Goal: Communication & Community: Ask a question

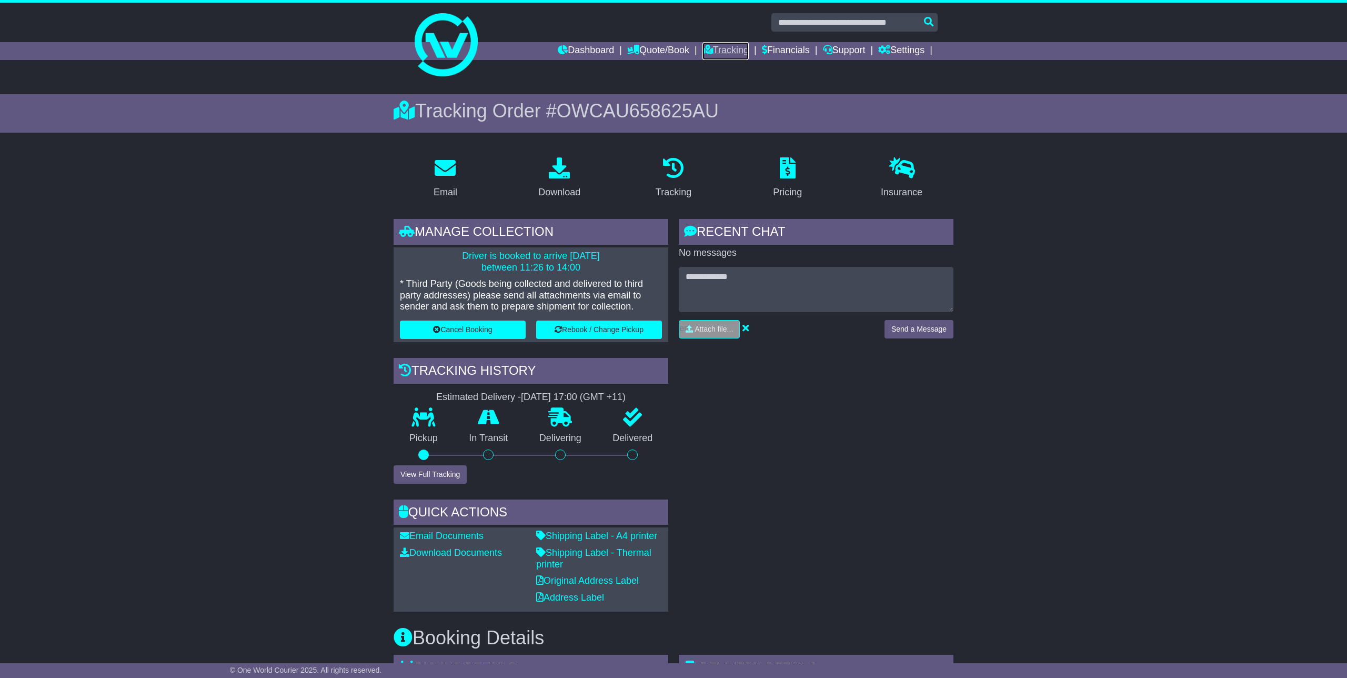
click at [735, 47] on link "Tracking" at bounding box center [725, 51] width 46 height 18
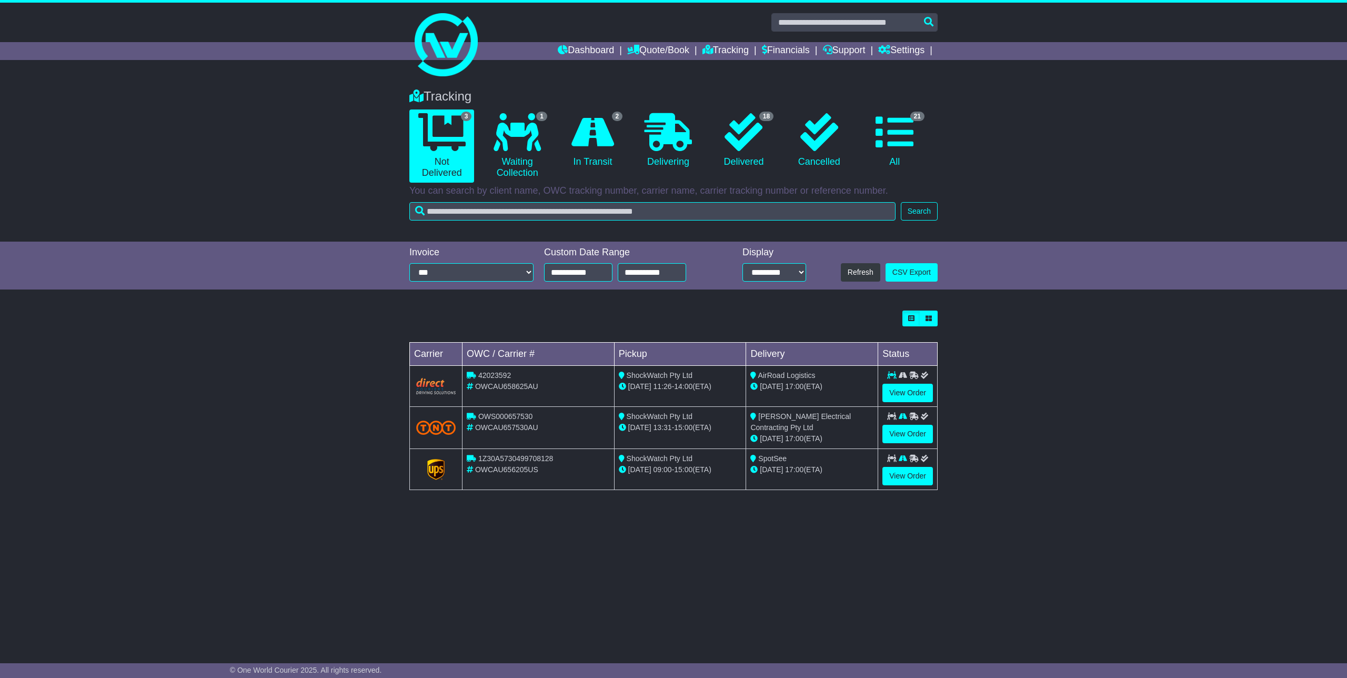
click at [429, 52] on div "Dashboard Quote/Book Domestic International Saved Quotes Drafts Domestic Quote …" at bounding box center [673, 51] width 539 height 18
click at [903, 400] on link "View Order" at bounding box center [907, 393] width 51 height 18
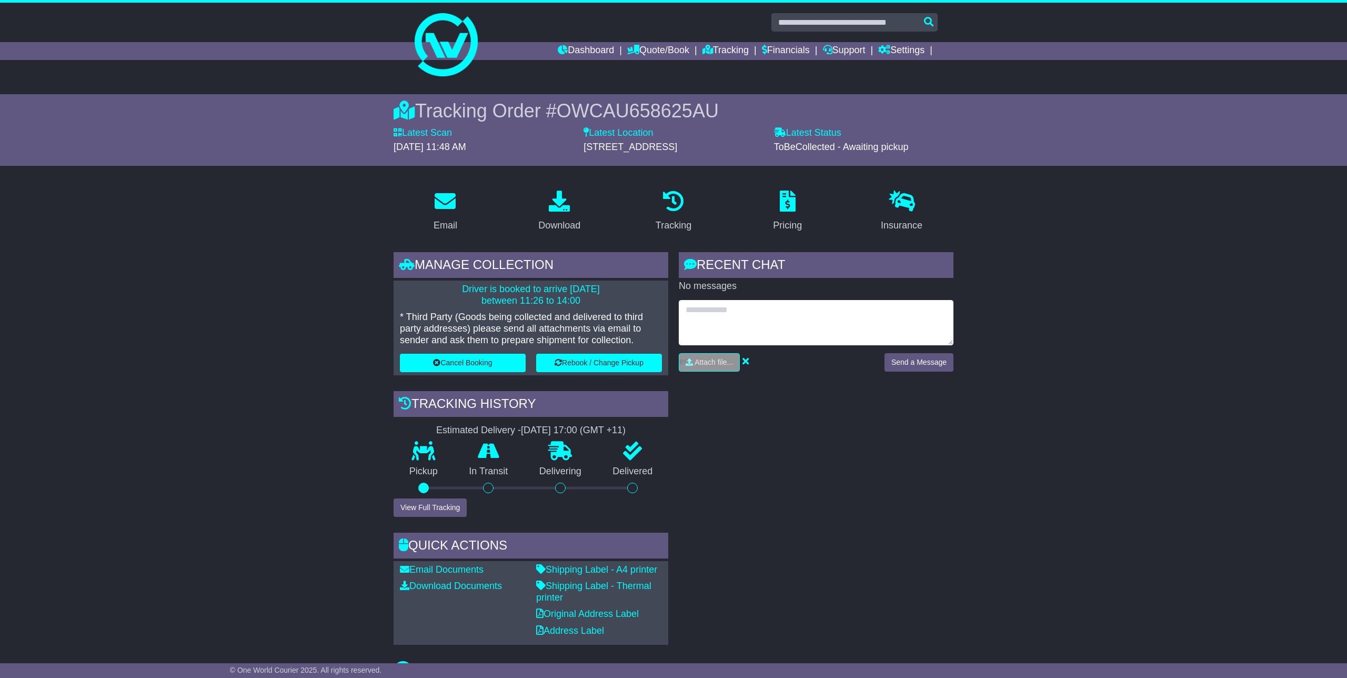
click at [745, 336] on textarea at bounding box center [816, 322] width 275 height 45
type textarea "**********"
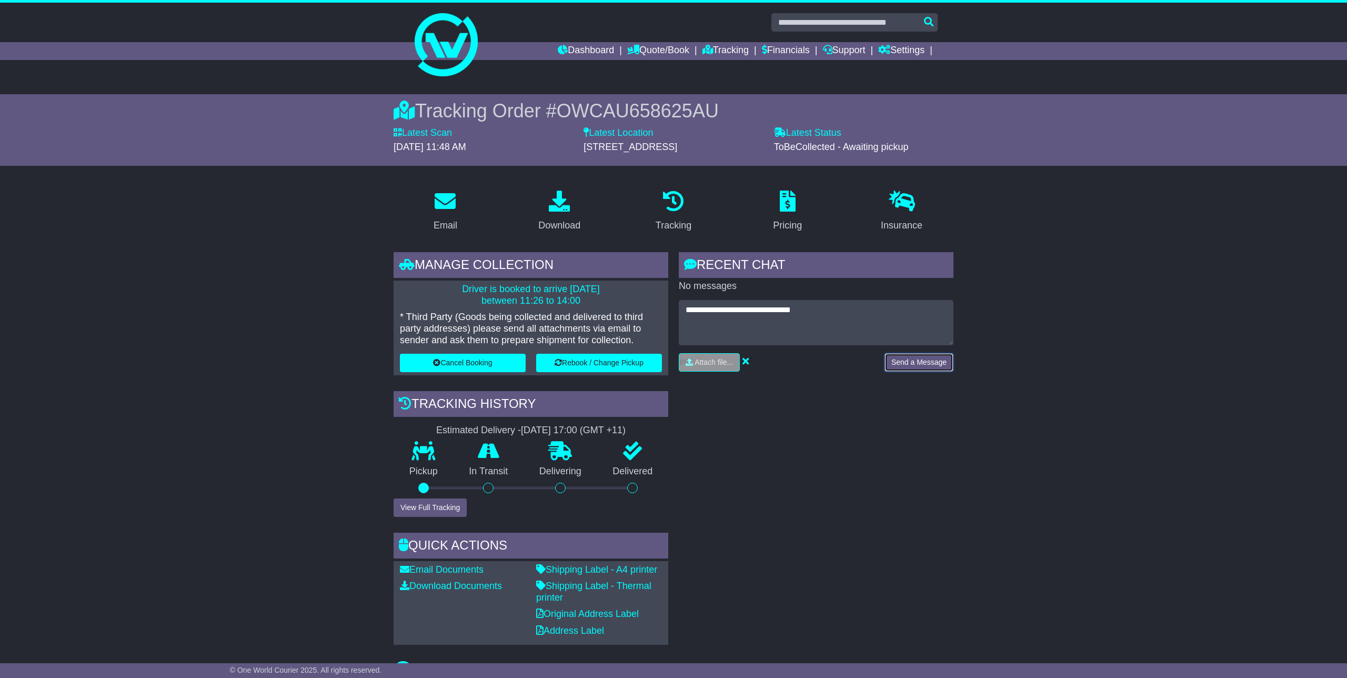
drag, startPoint x: 908, startPoint y: 361, endPoint x: 905, endPoint y: 366, distance: 5.7
click at [907, 364] on button "Send a Message" at bounding box center [918, 362] width 69 height 18
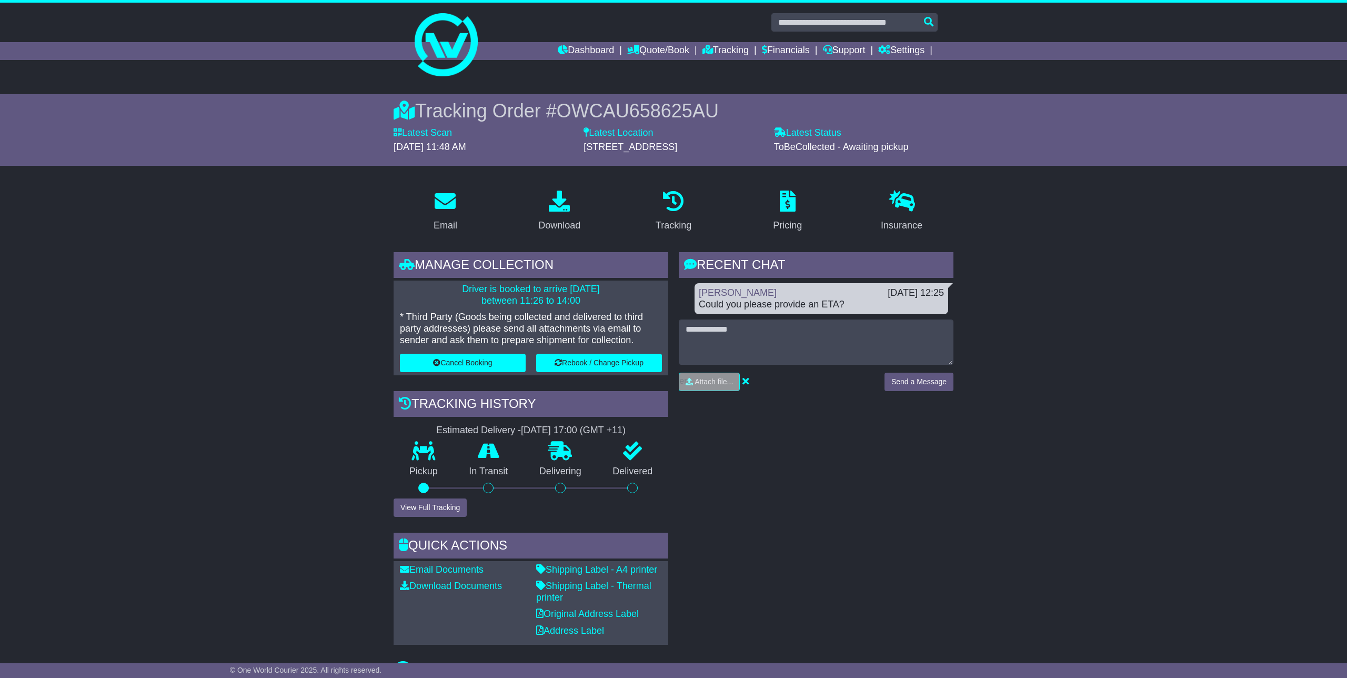
click at [768, 449] on div "RECENT CHAT Loading... No messages James Haralambou 14 Oct 2025 12:25 Could you…" at bounding box center [815, 448] width 285 height 392
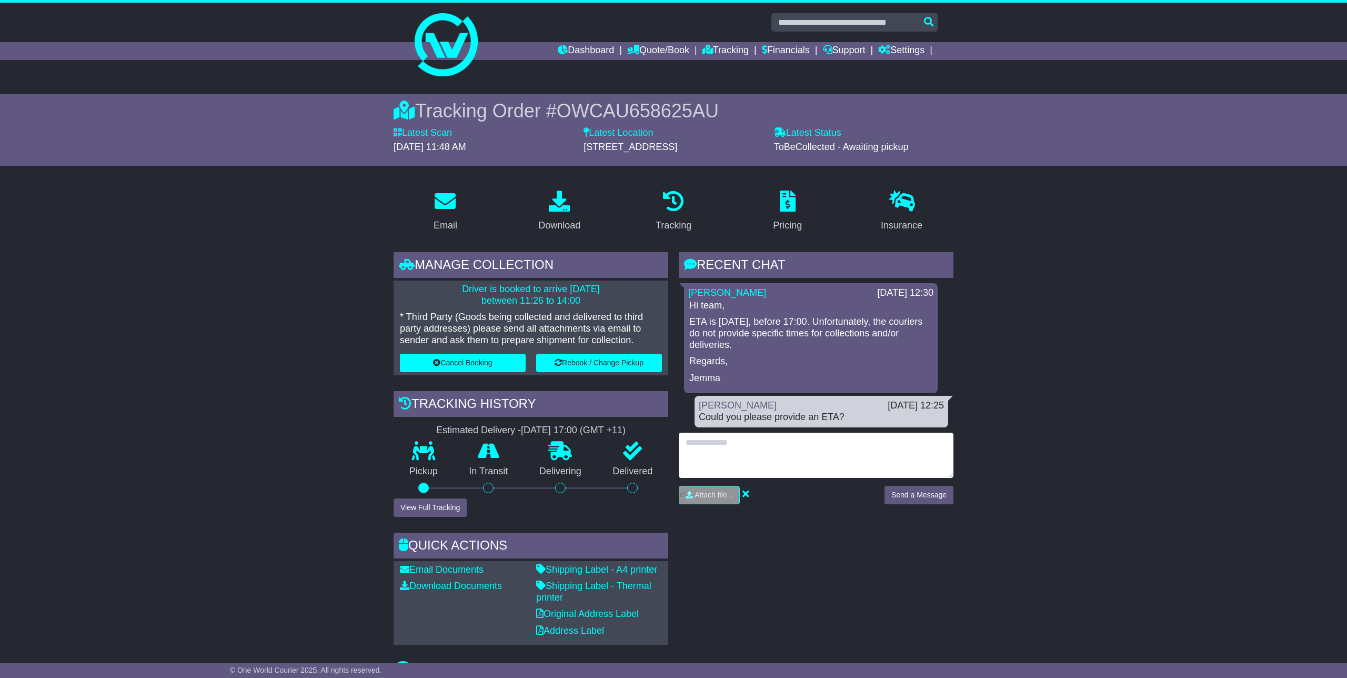
click at [782, 448] on textarea at bounding box center [816, 454] width 275 height 45
type textarea "**********"
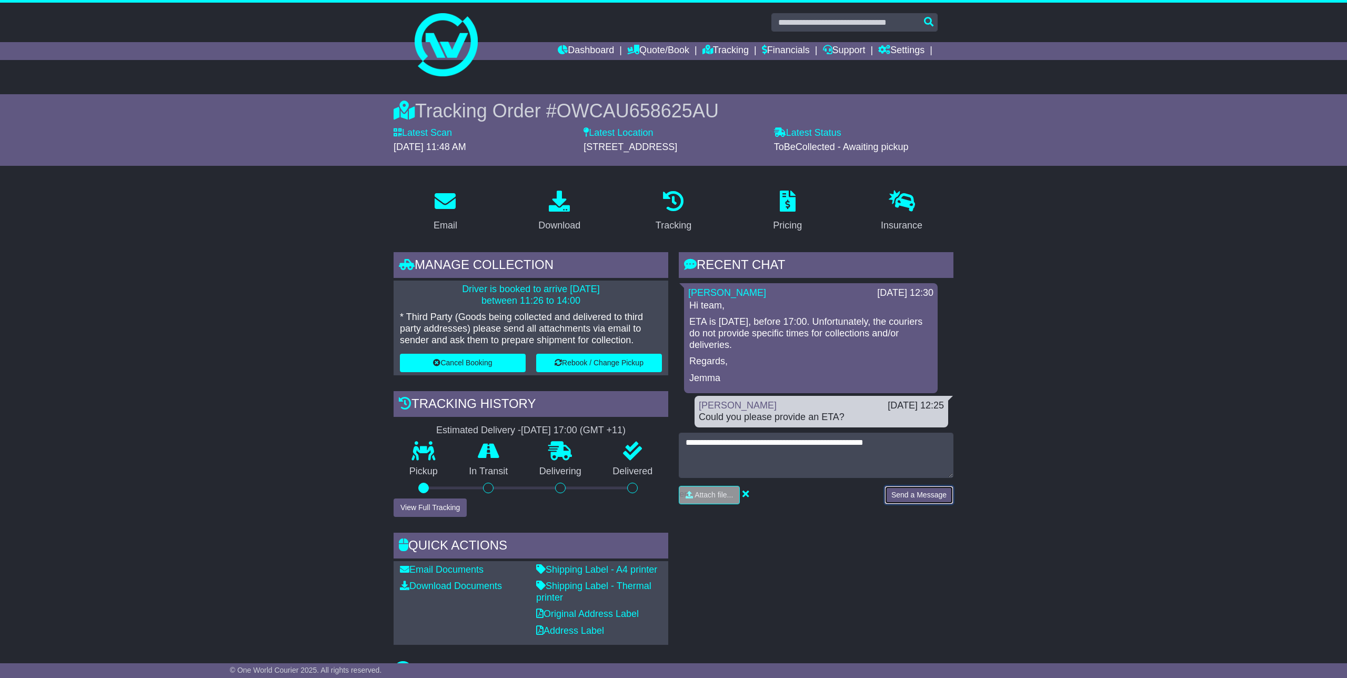
click at [942, 486] on button "Send a Message" at bounding box center [918, 495] width 69 height 18
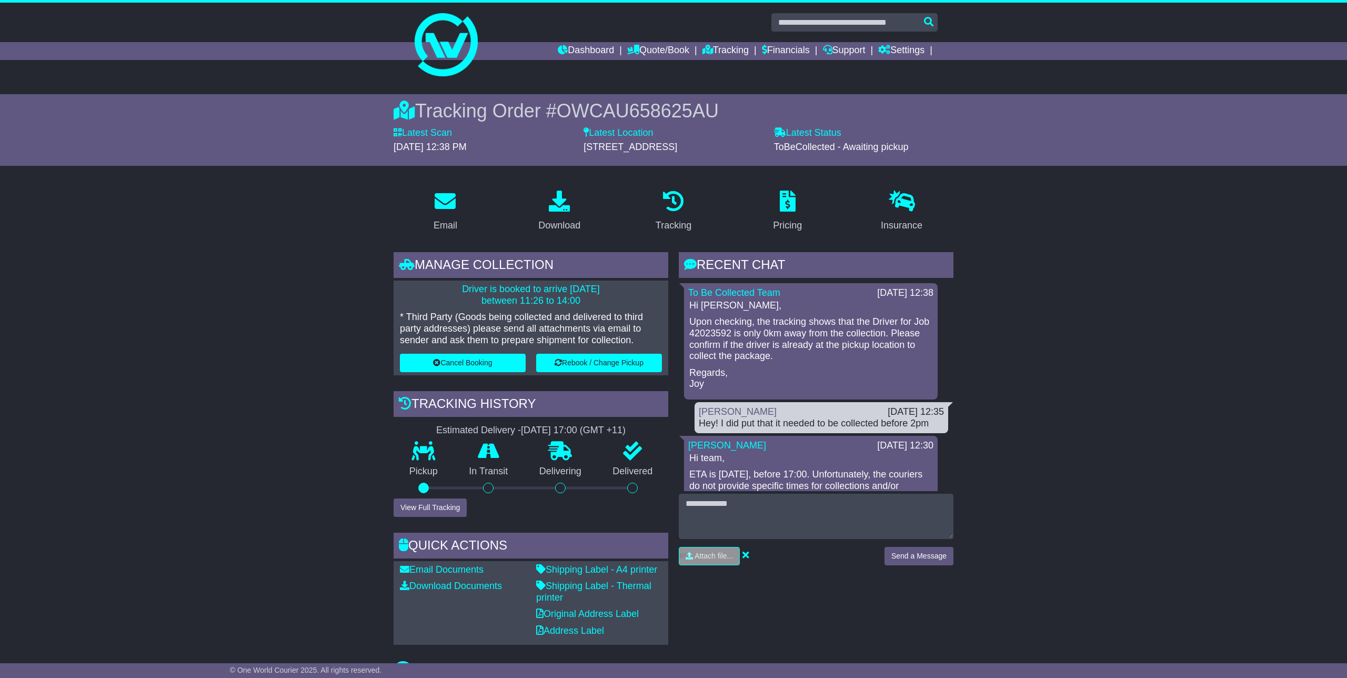
scroll to position [2, 0]
